Goal: Navigation & Orientation: Find specific page/section

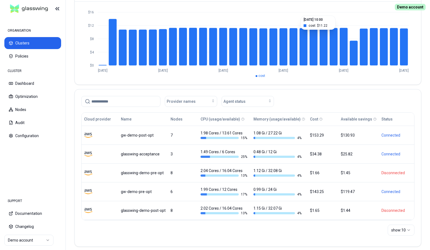
scroll to position [68, 0]
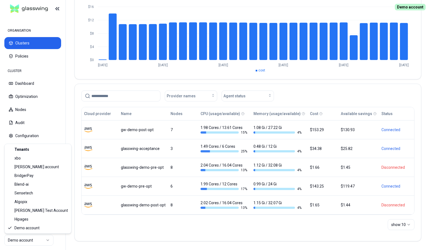
click at [30, 238] on html "ORGANISATION Clusters Policies CLUSTER Dashboard Optimization Nodes Audit Confi…" at bounding box center [215, 125] width 430 height 250
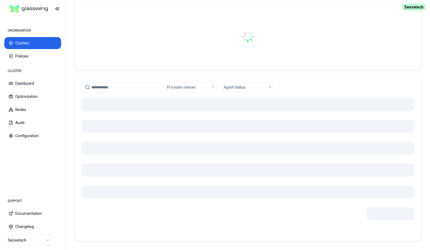
scroll to position [61, 0]
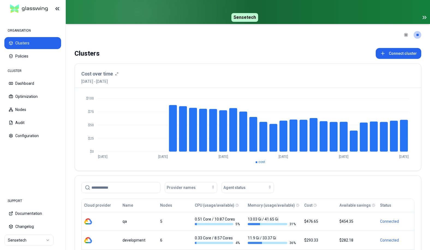
scroll to position [84, 0]
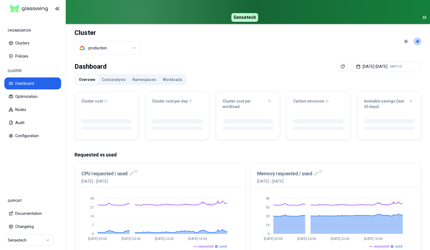
click at [172, 82] on button "Workloads" at bounding box center [172, 79] width 26 height 9
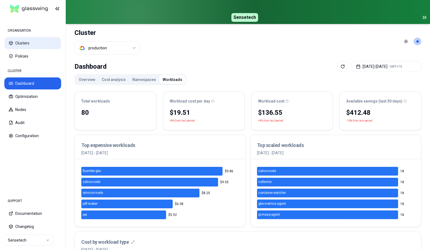
click at [27, 44] on button "Clusters" at bounding box center [32, 43] width 57 height 12
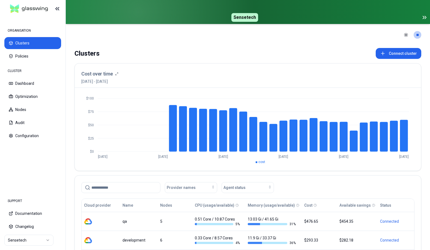
click at [426, 19] on icon at bounding box center [425, 17] width 1 height 3
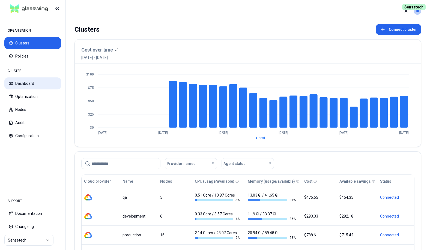
click at [30, 83] on button "Dashboard" at bounding box center [32, 84] width 57 height 12
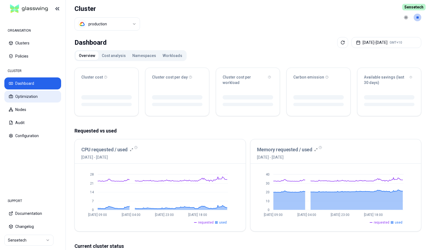
click at [26, 95] on button "Optimization" at bounding box center [32, 97] width 57 height 12
